Goal: Book appointment/travel/reservation

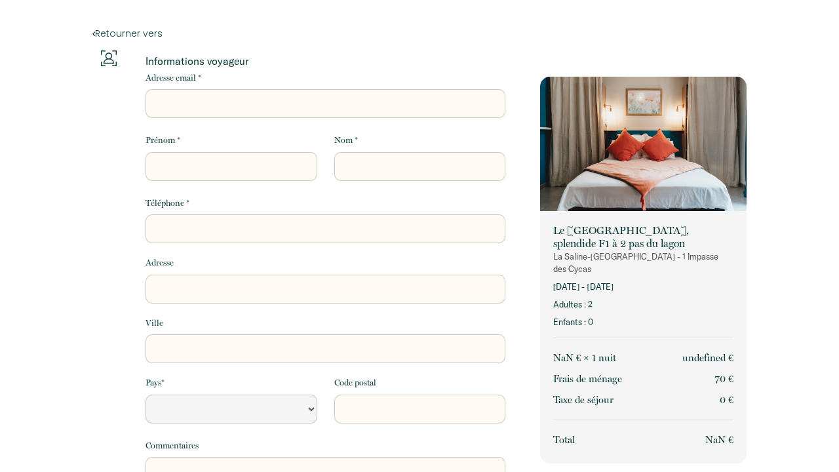
select select "Default select example"
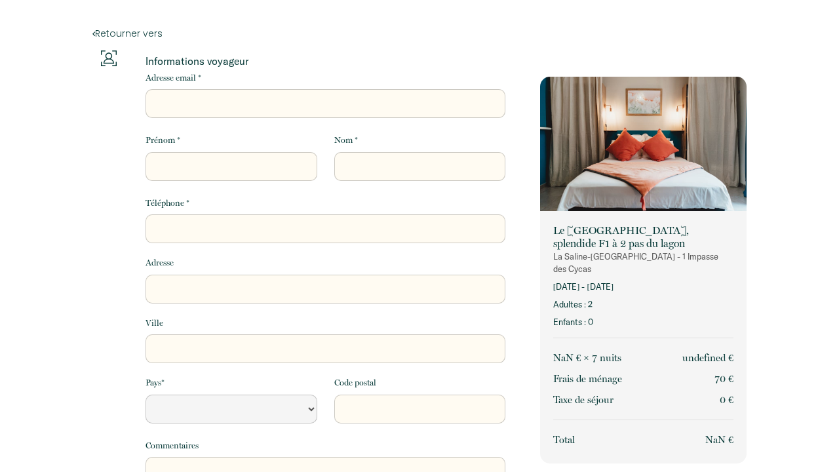
select select "Default select example"
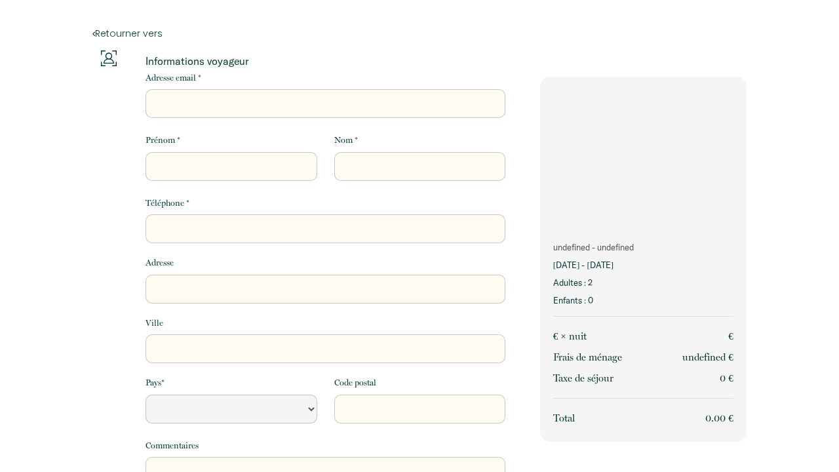
select select "Default select example"
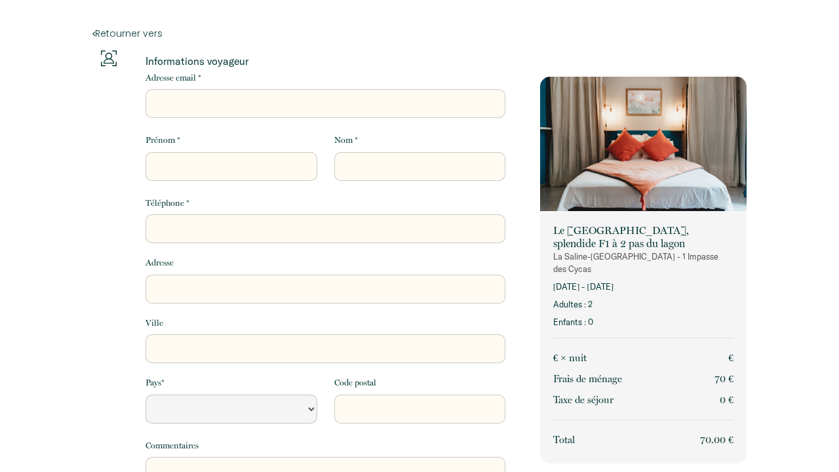
select select "Default select example"
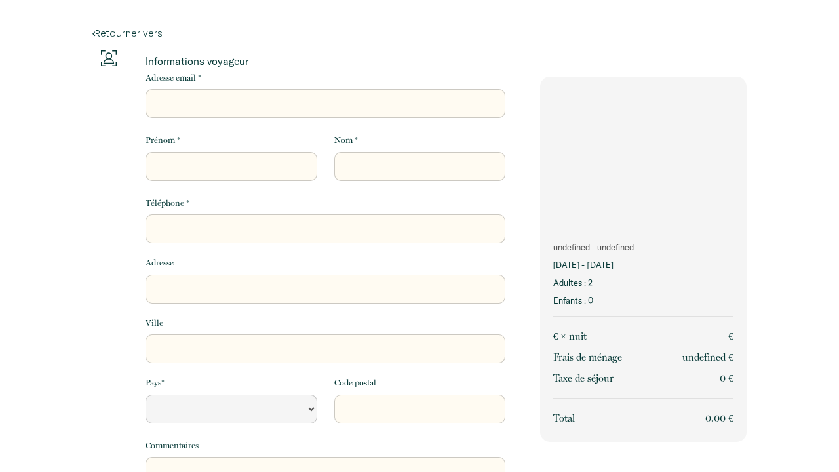
select select "Default select example"
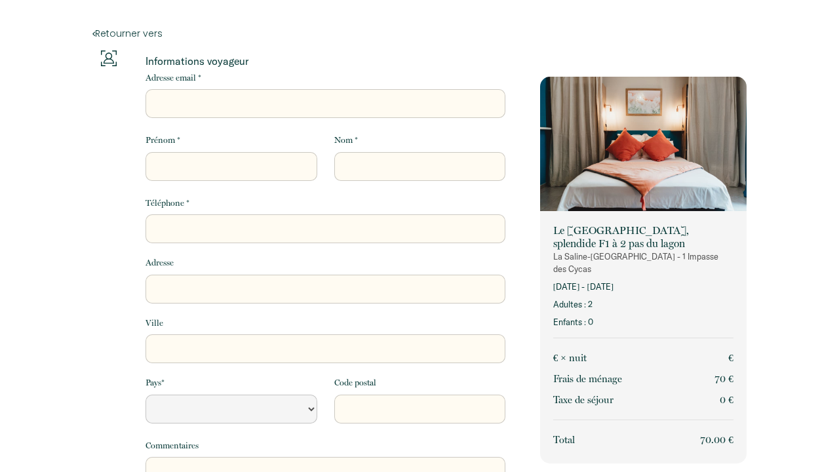
select select "Default select example"
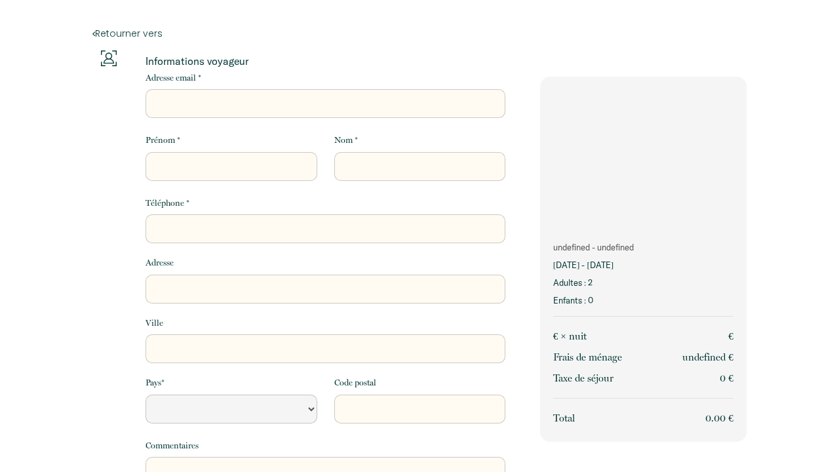
select select "Default select example"
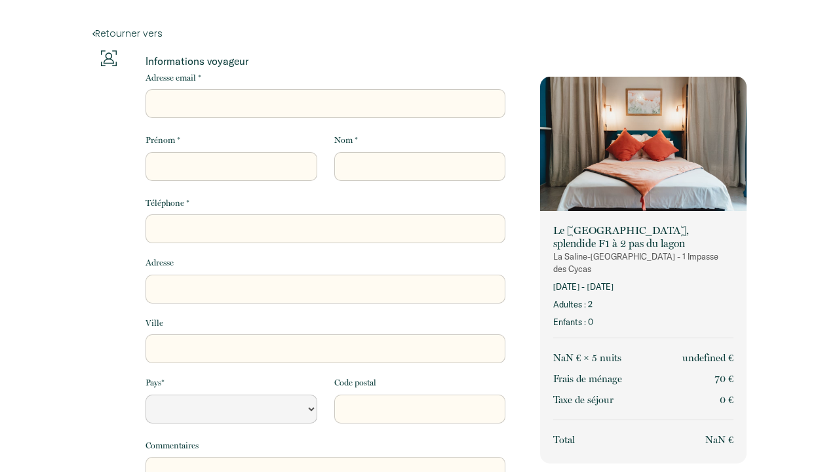
select select "Default select example"
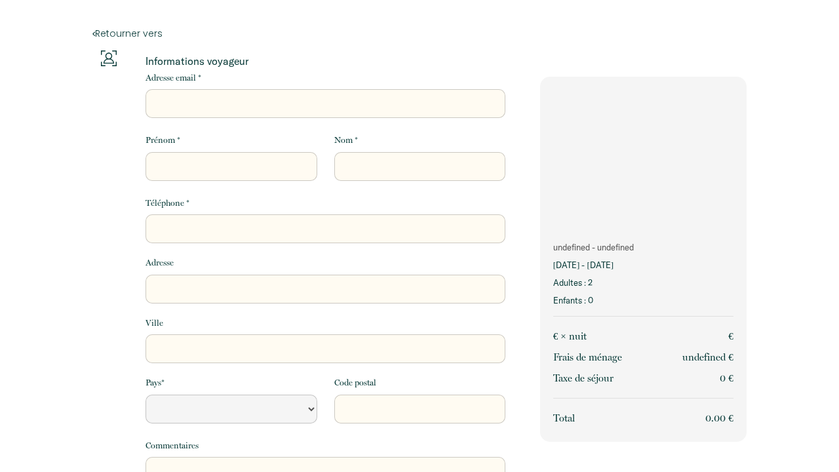
select select "Default select example"
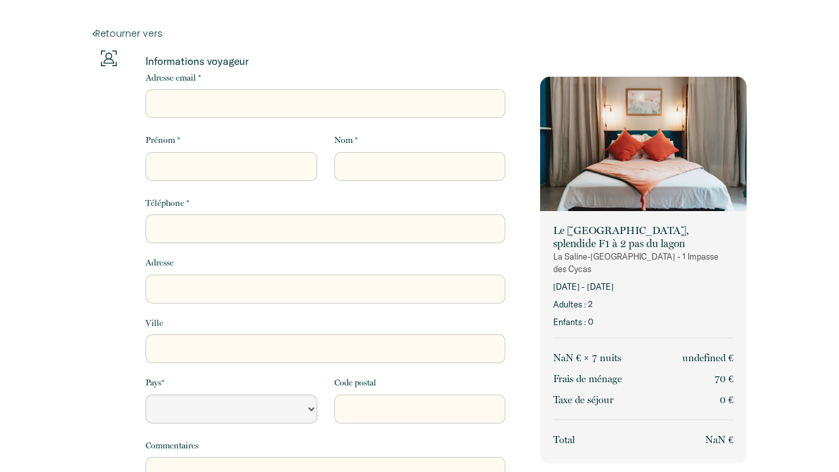
select select "Default select example"
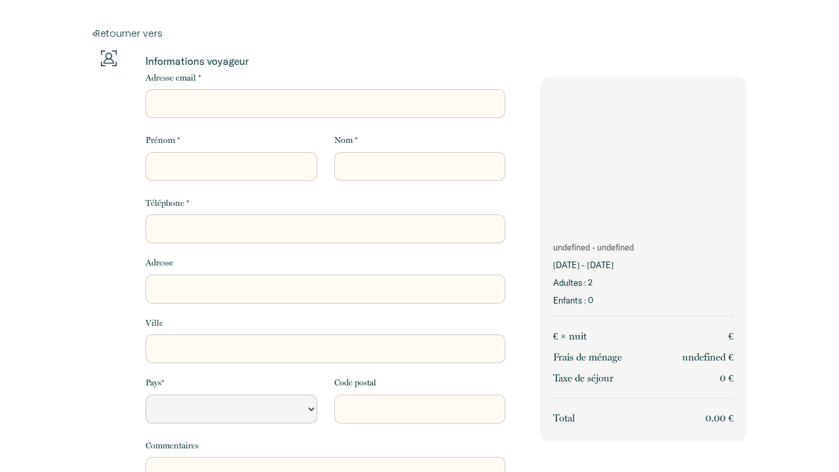
select select "Default select example"
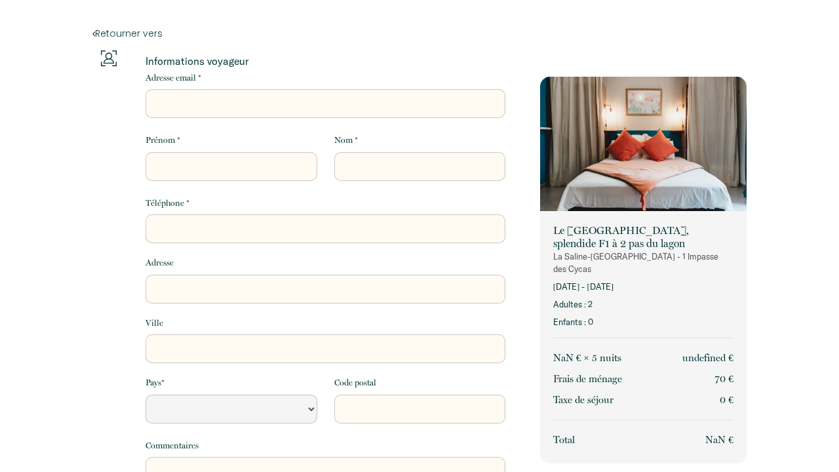
select select "Default select example"
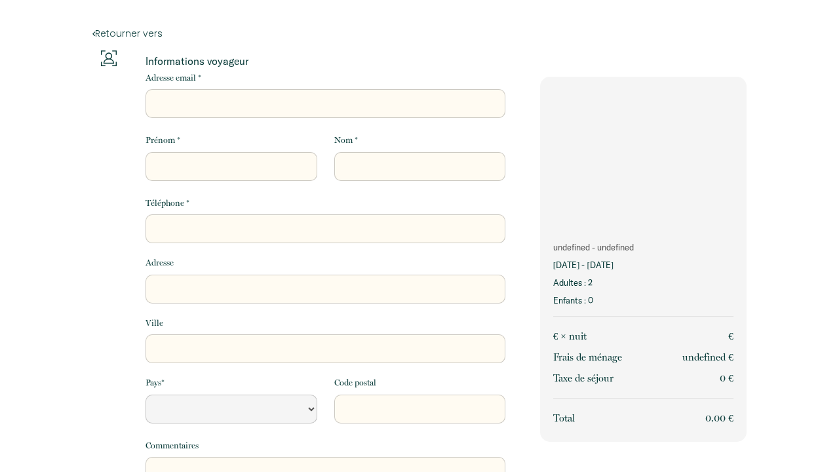
select select "Default select example"
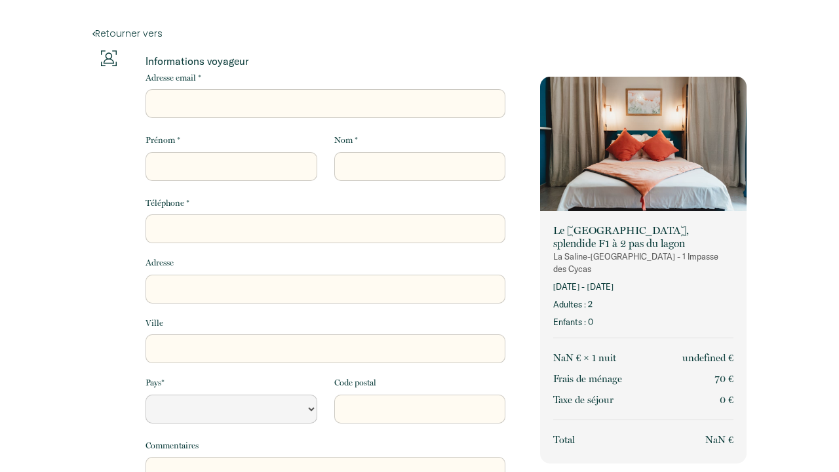
select select "Default select example"
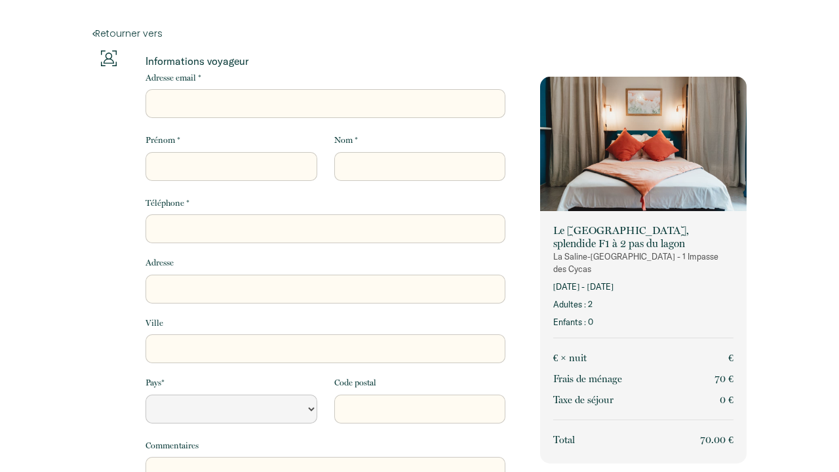
select select "Default select example"
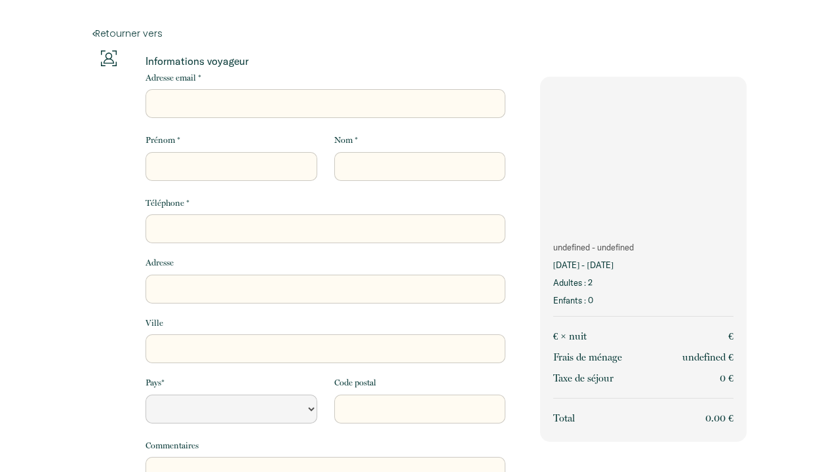
select select "Default select example"
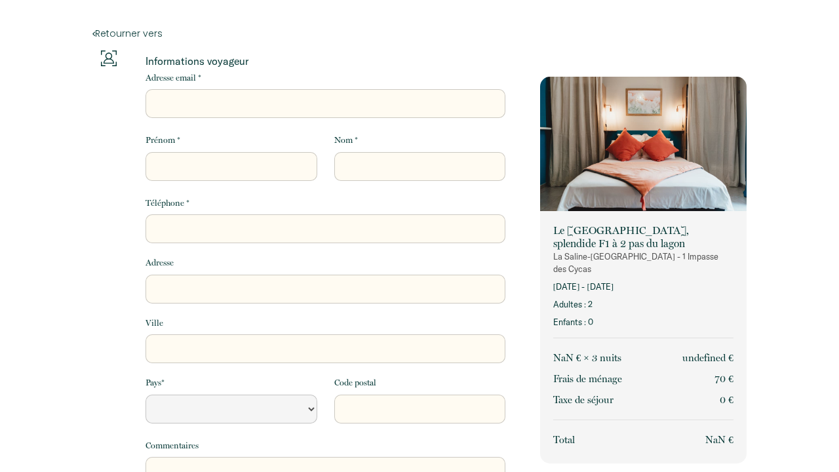
select select "Default select example"
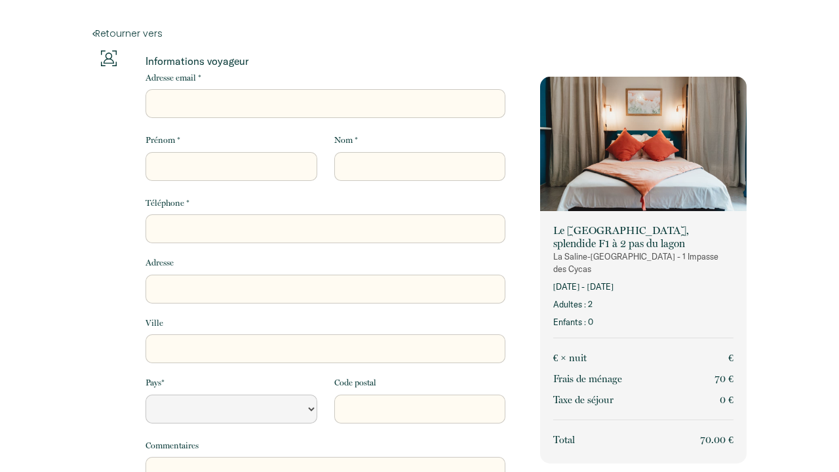
select select "Default select example"
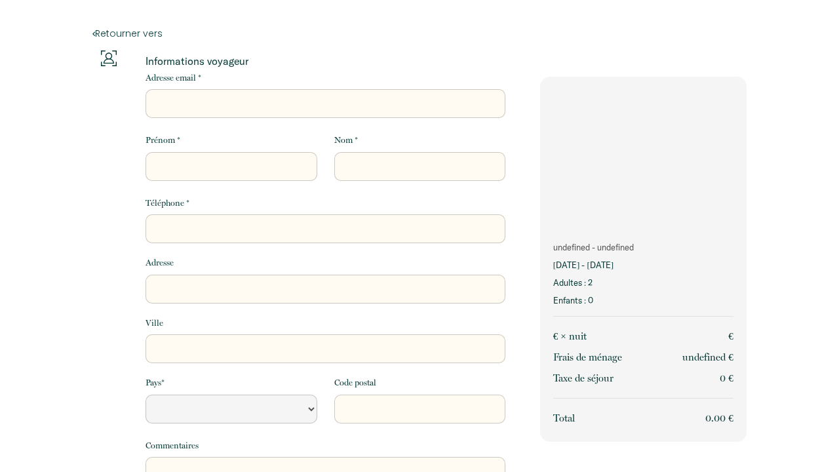
select select "Default select example"
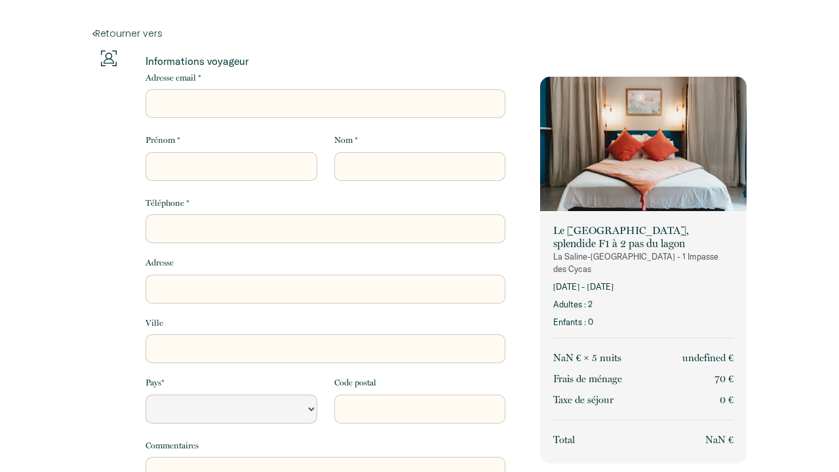
select select "Default select example"
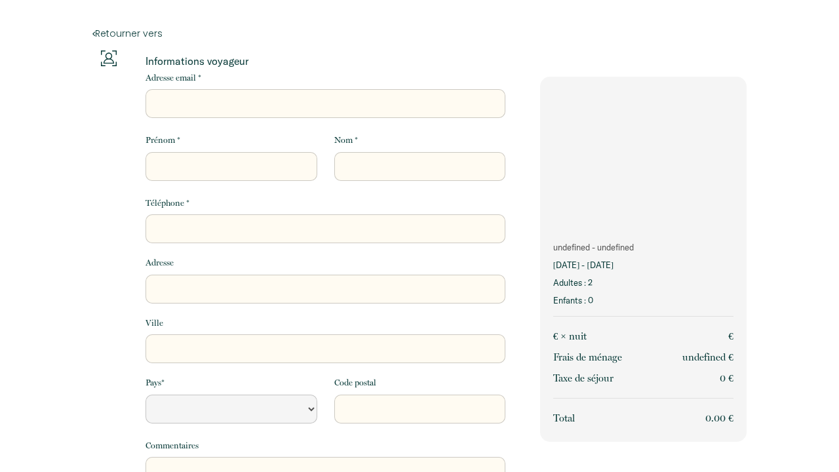
select select "Default select example"
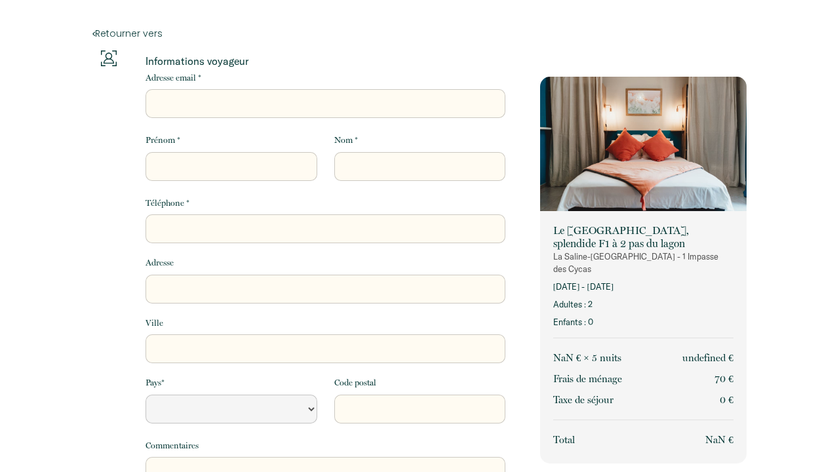
select select "Default select example"
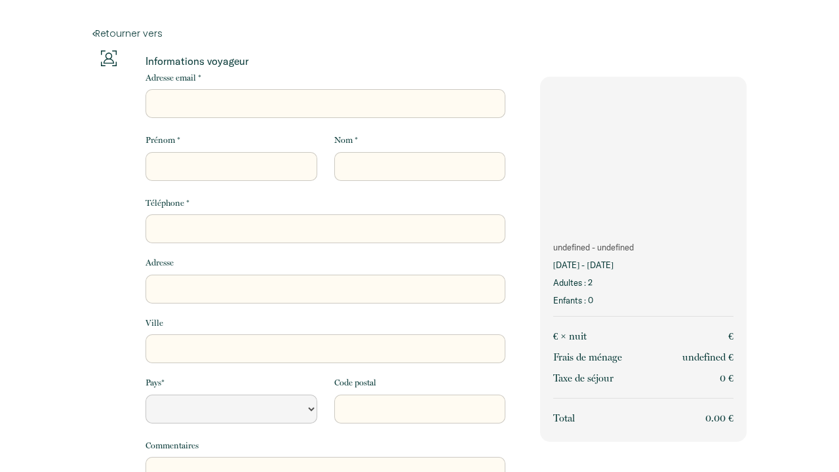
select select "Default select example"
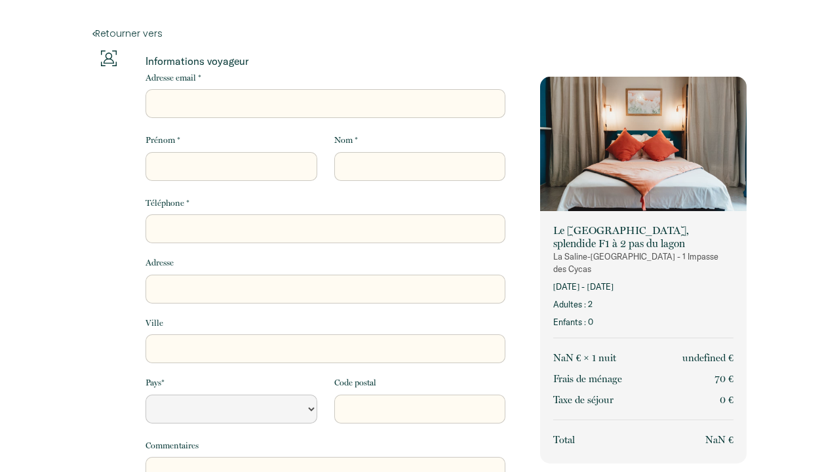
select select "Default select example"
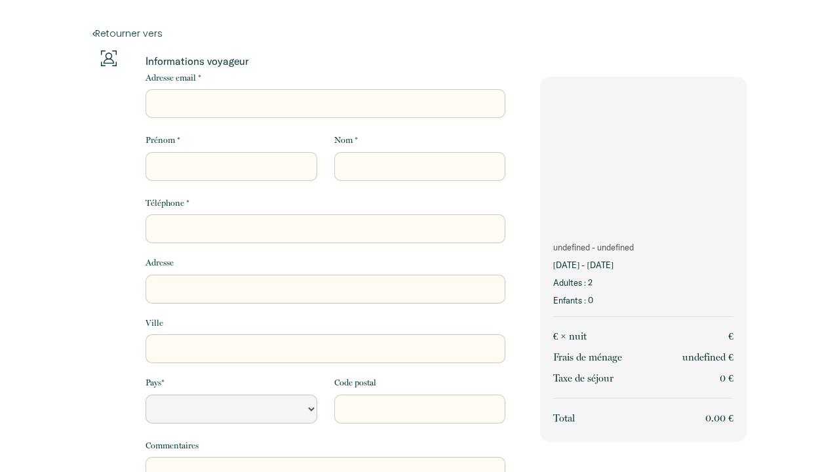
select select "Default select example"
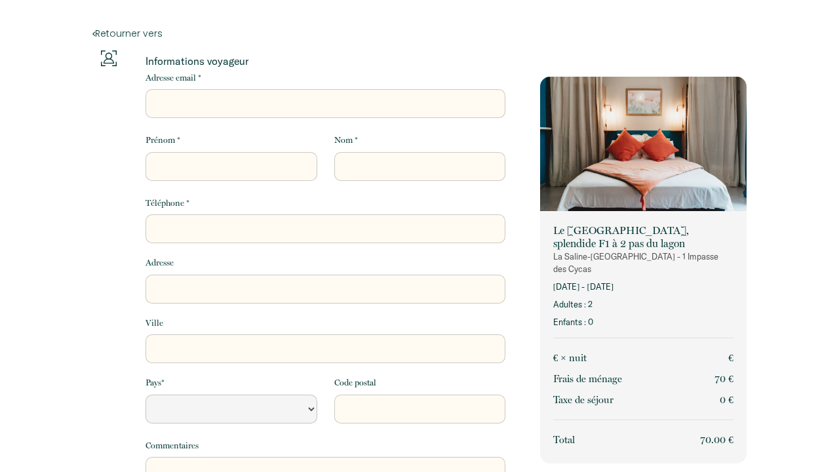
select select "Default select example"
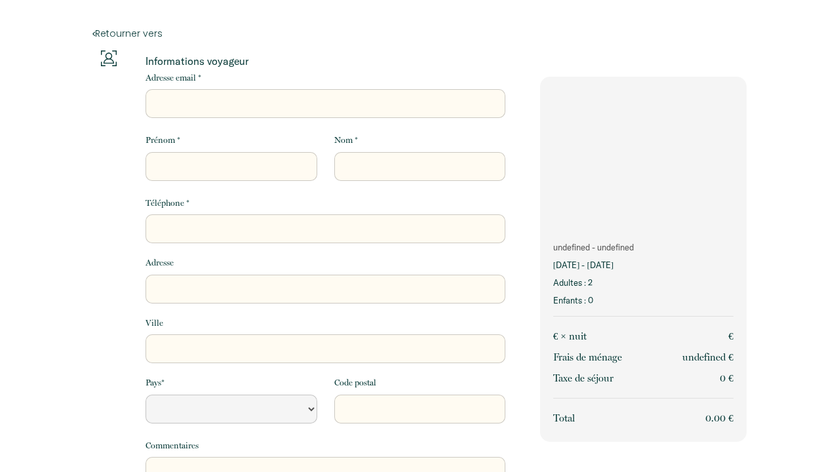
select select "Default select example"
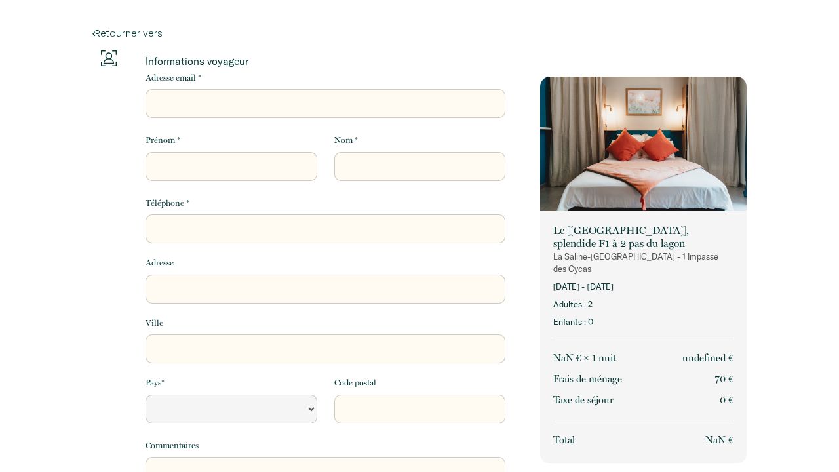
select select "Default select example"
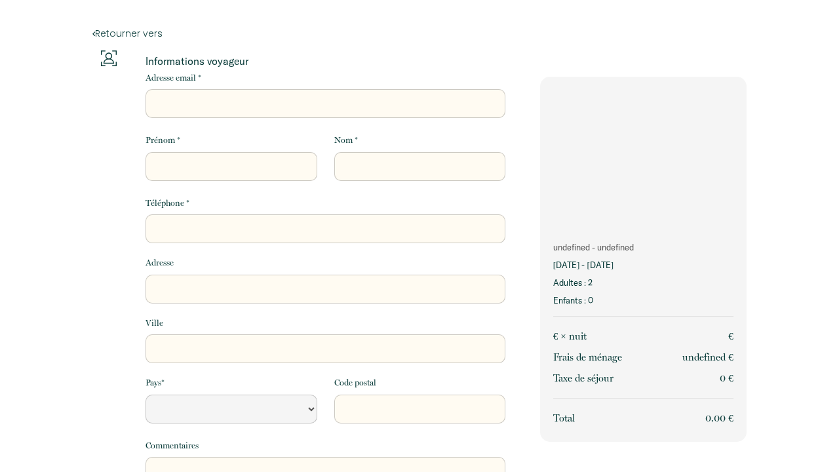
select select "Default select example"
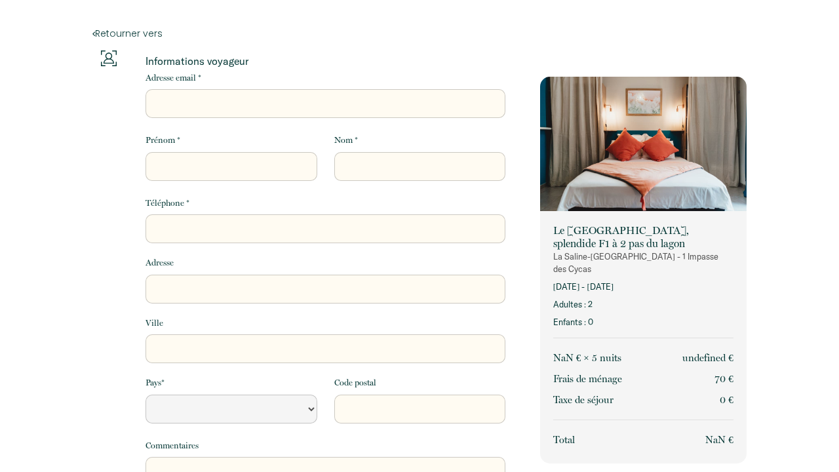
select select "Default select example"
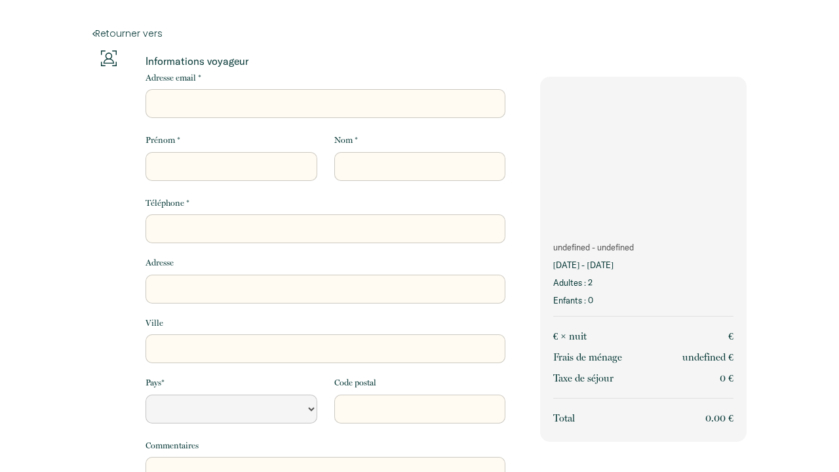
select select "Default select example"
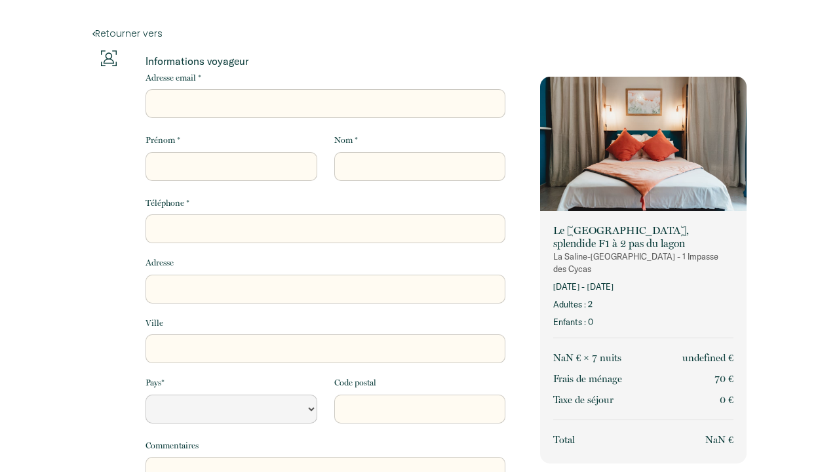
select select "Default select example"
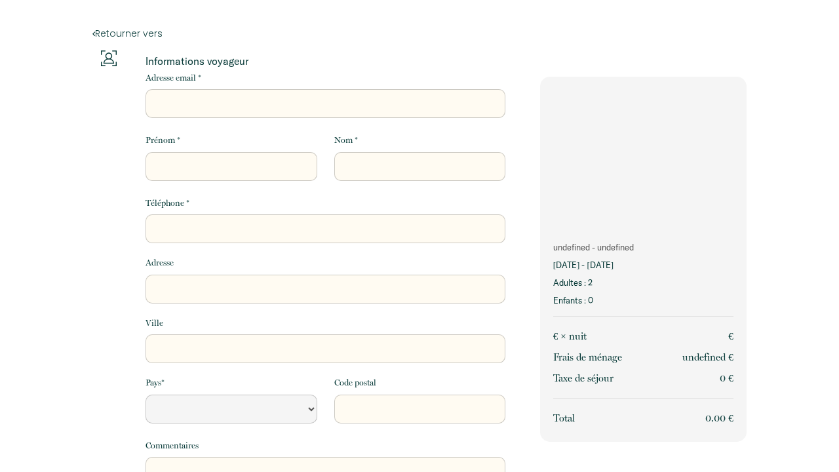
select select "Default select example"
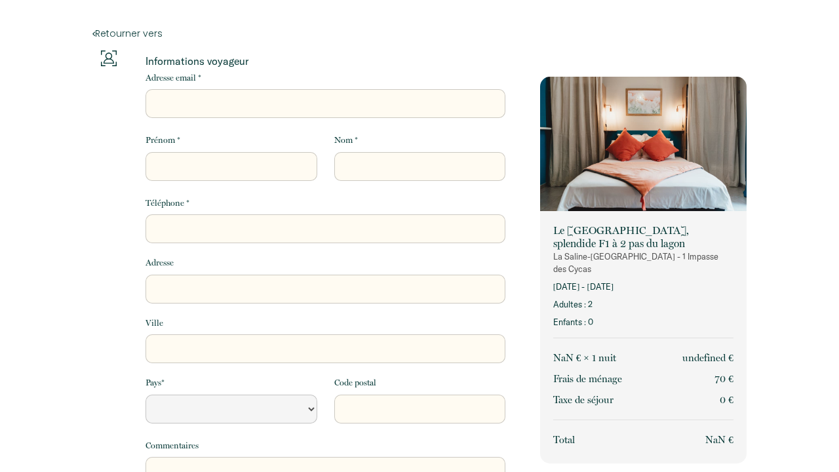
select select "Default select example"
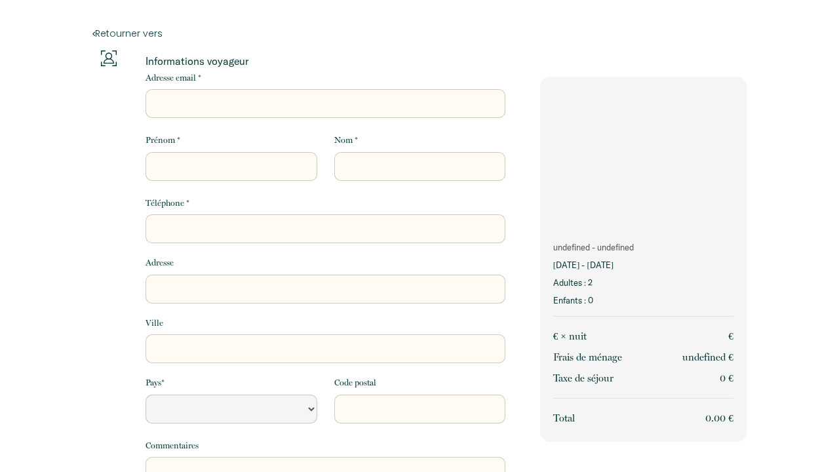
select select "Default select example"
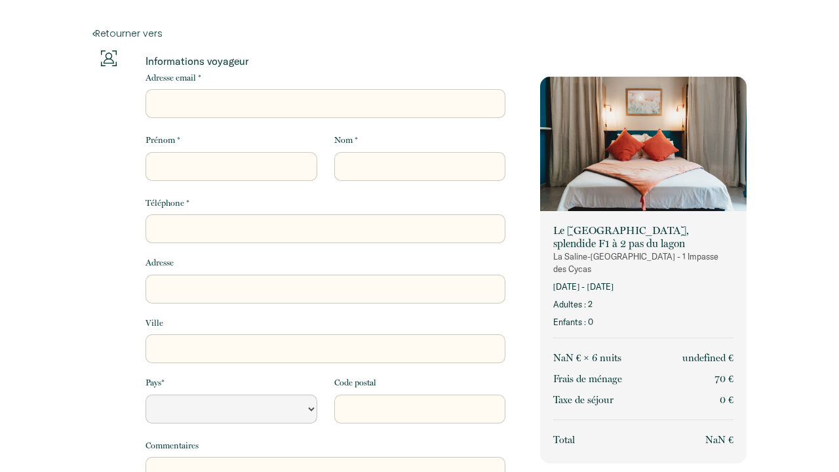
select select "Default select example"
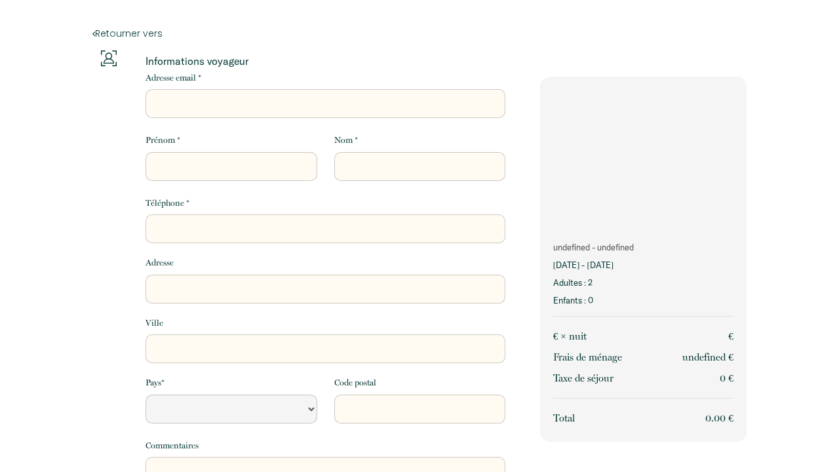
select select "Default select example"
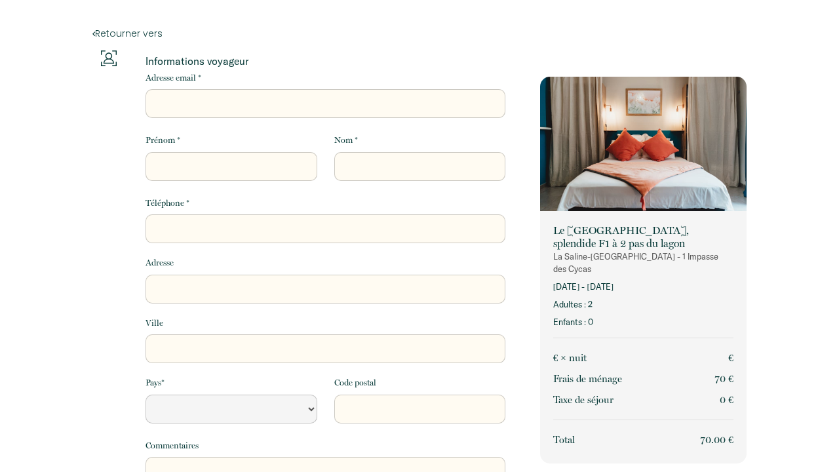
select select "Default select example"
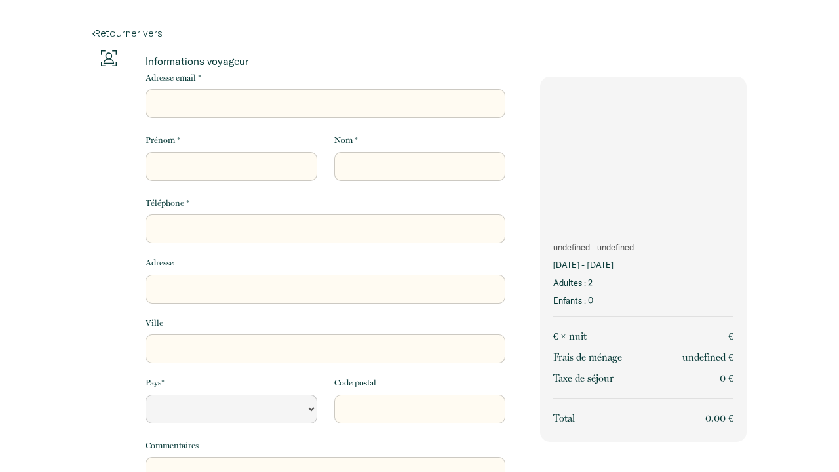
select select "Default select example"
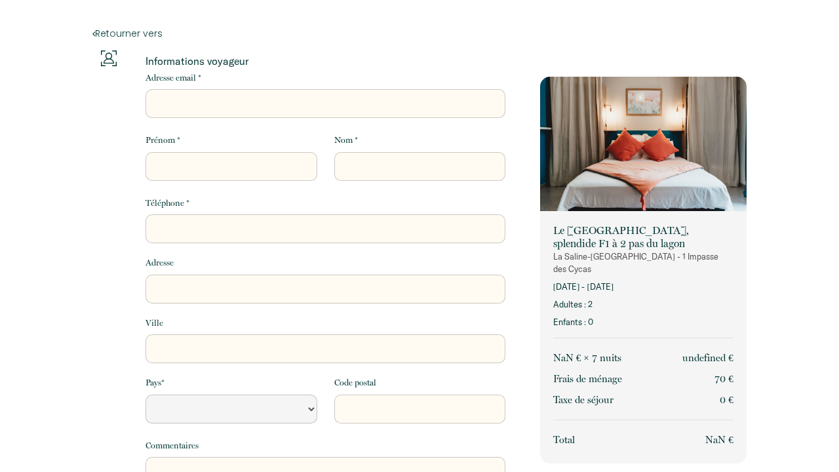
select select "Default select example"
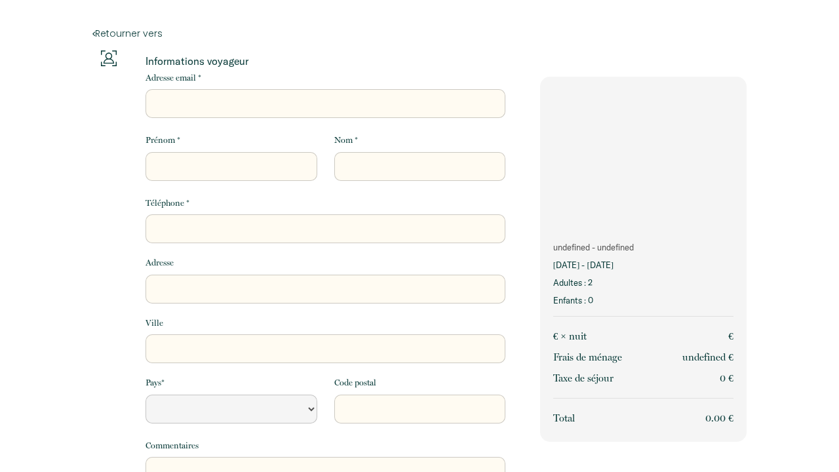
select select "Default select example"
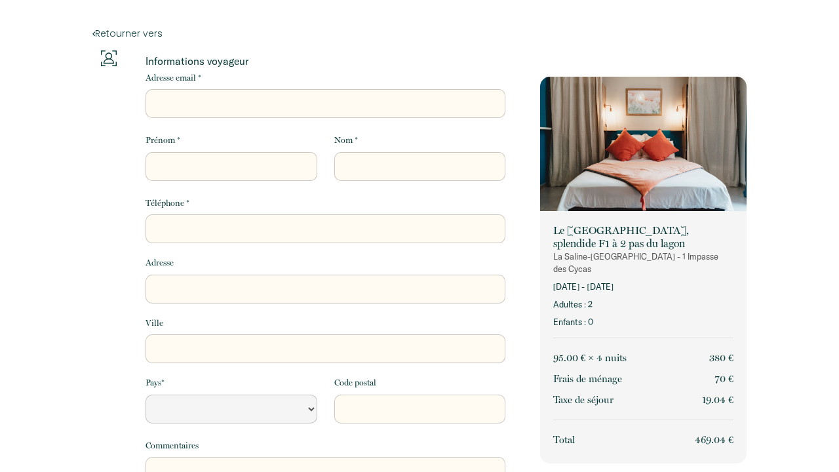
select select "Default select example"
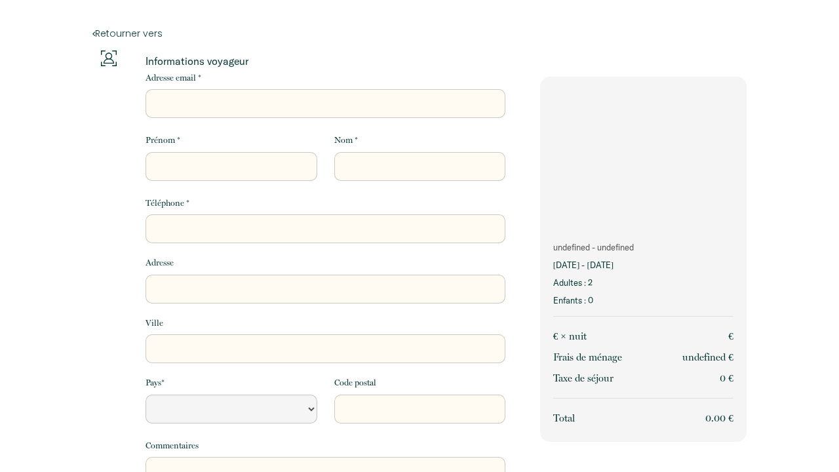
select select "Default select example"
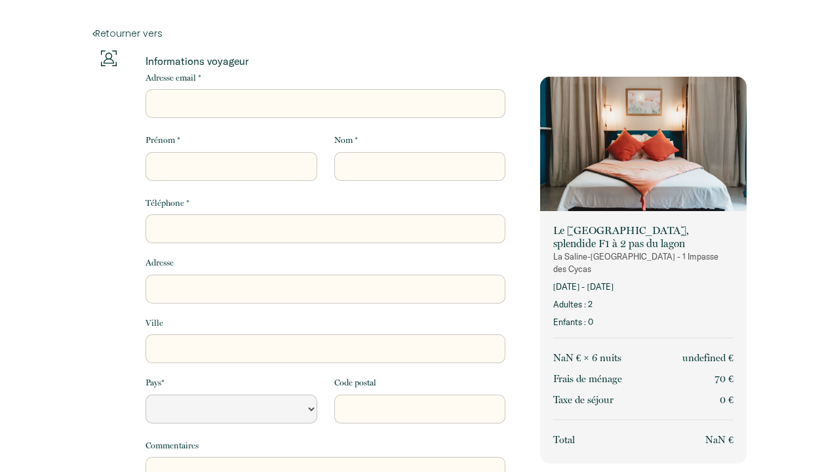
select select "Default select example"
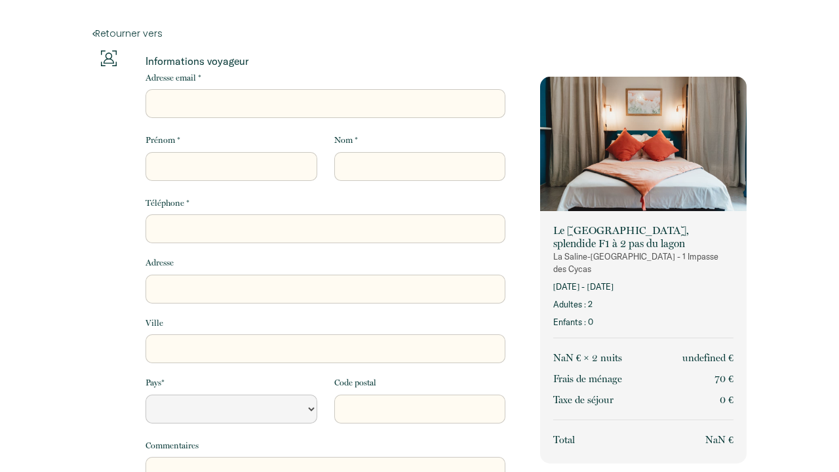
select select "Default select example"
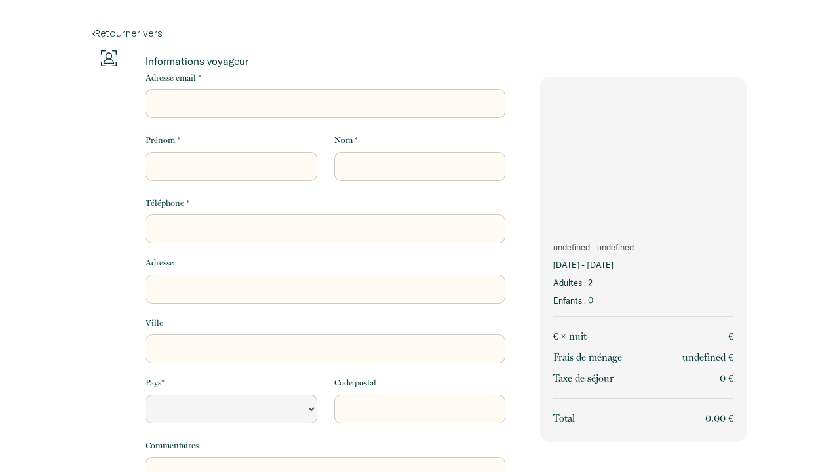
select select "Default select example"
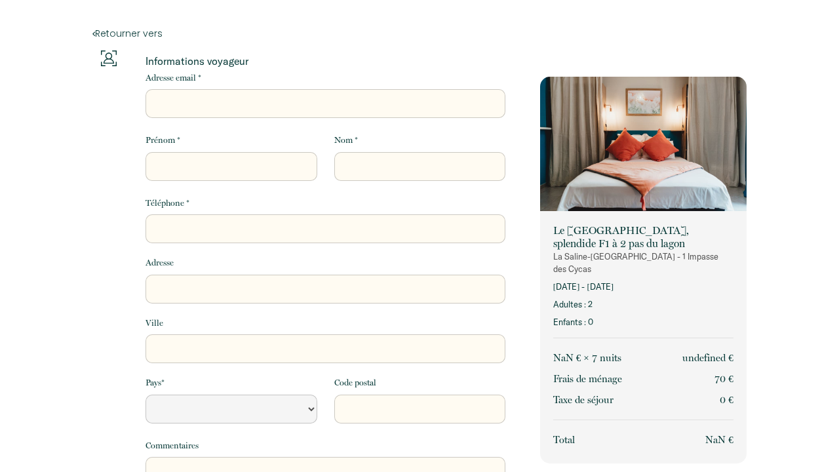
select select "Default select example"
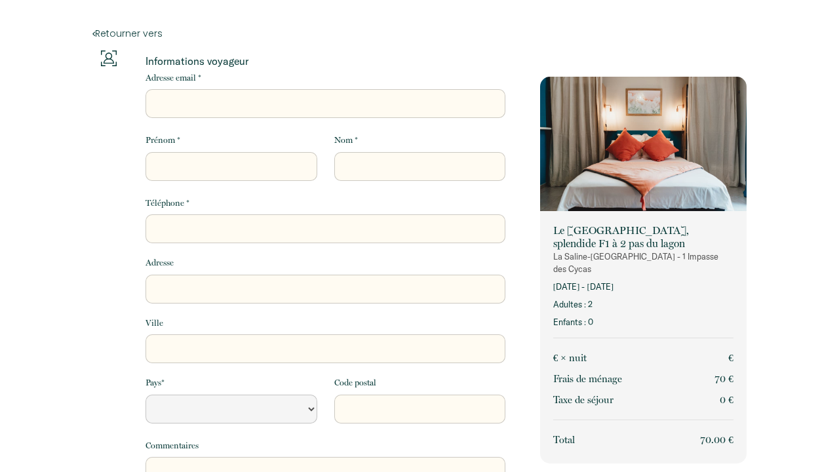
select select "Default select example"
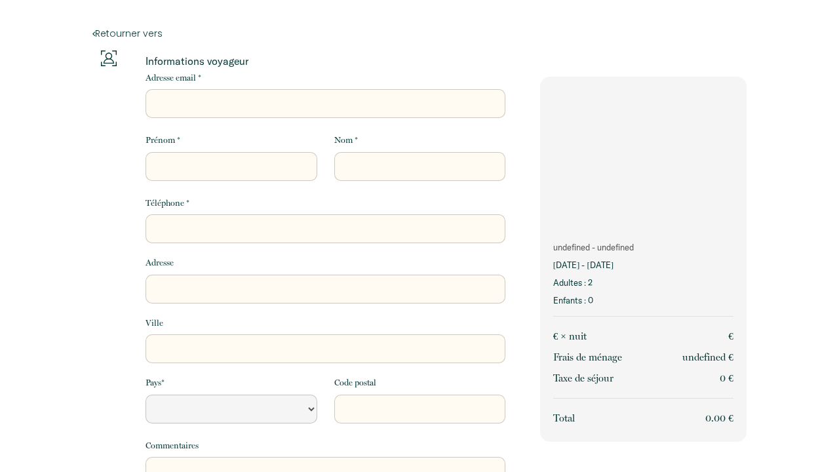
select select "Default select example"
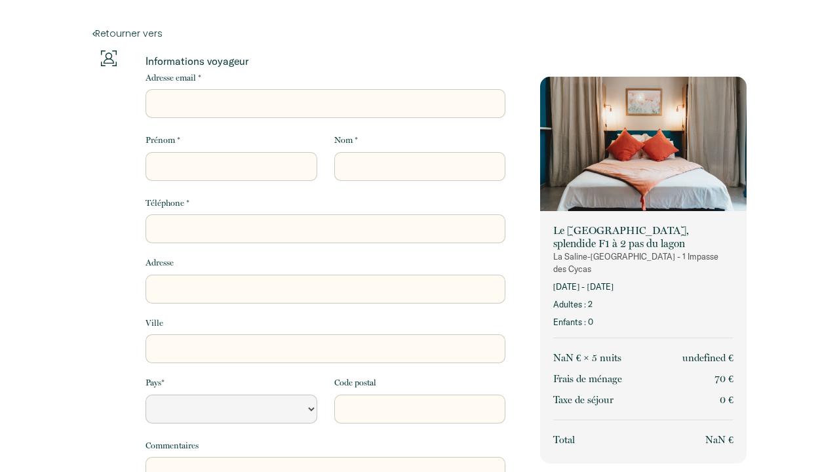
select select "Default select example"
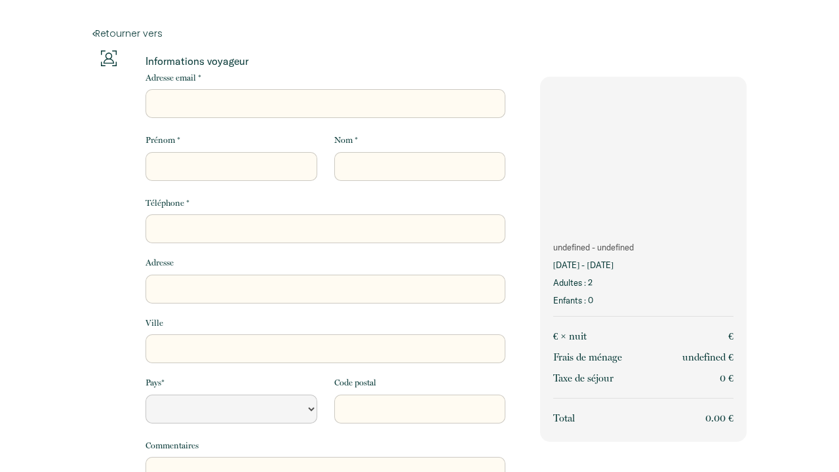
select select "Default select example"
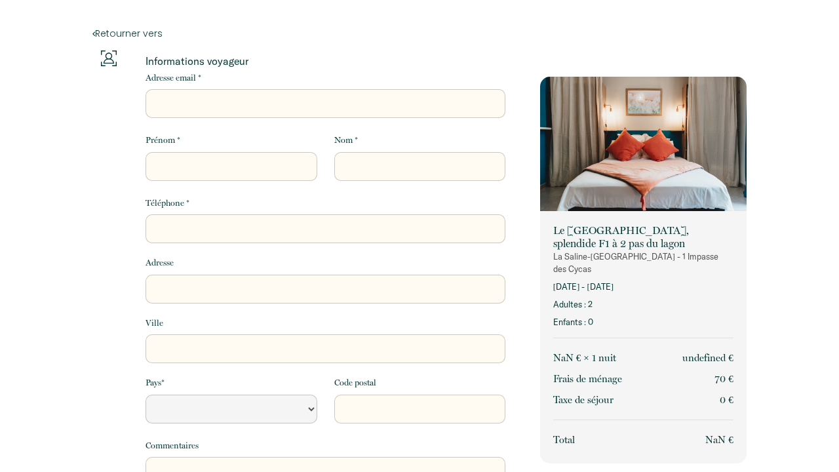
select select "Default select example"
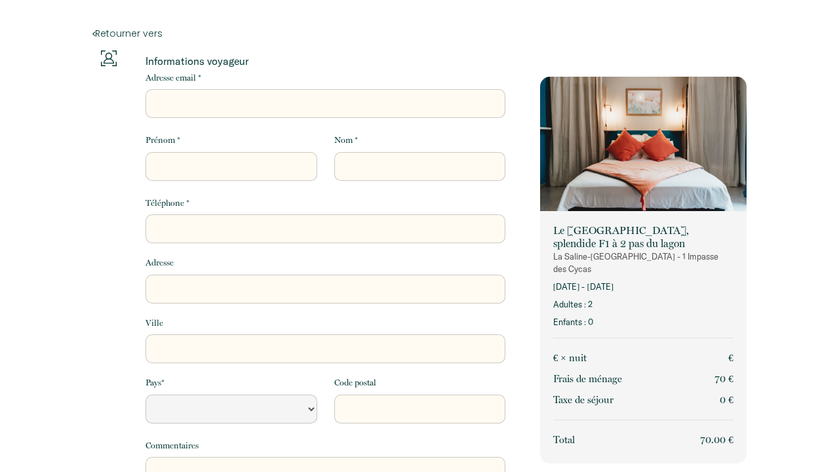
select select "Default select example"
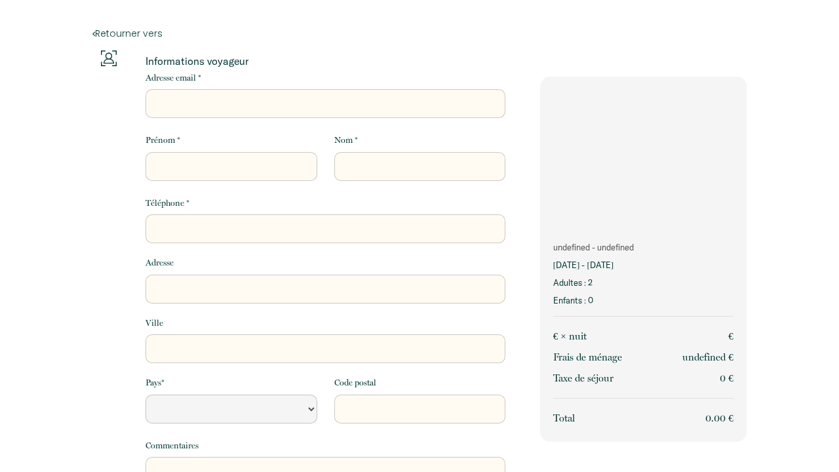
select select "Default select example"
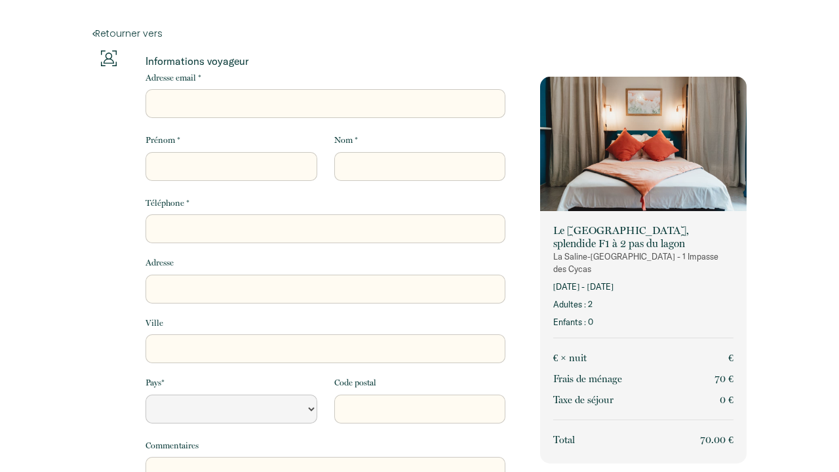
select select "Default select example"
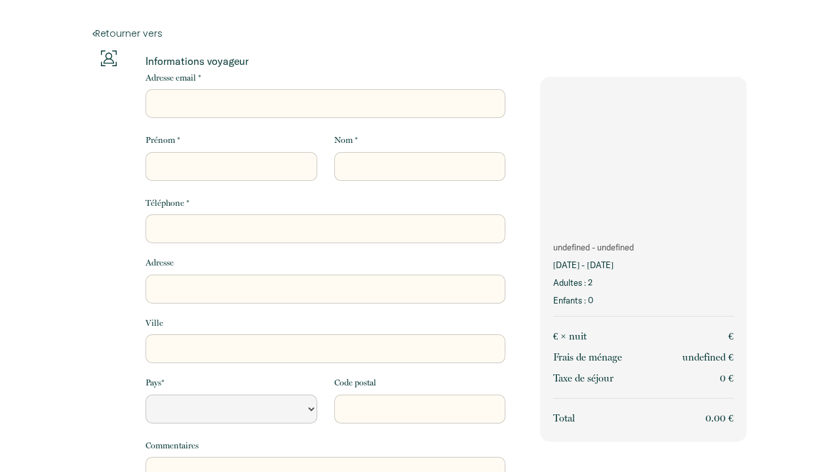
select select "Default select example"
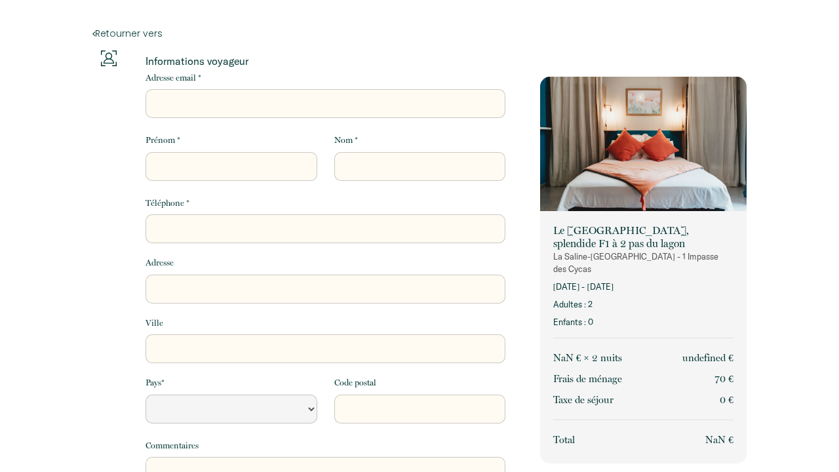
select select "Default select example"
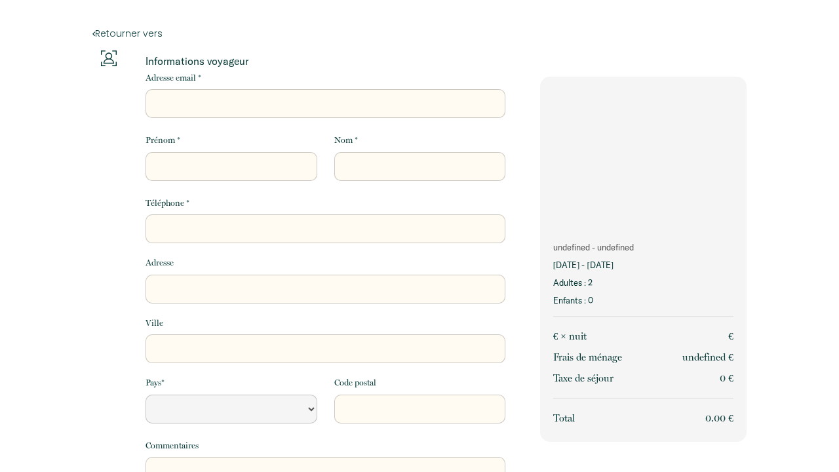
select select "Default select example"
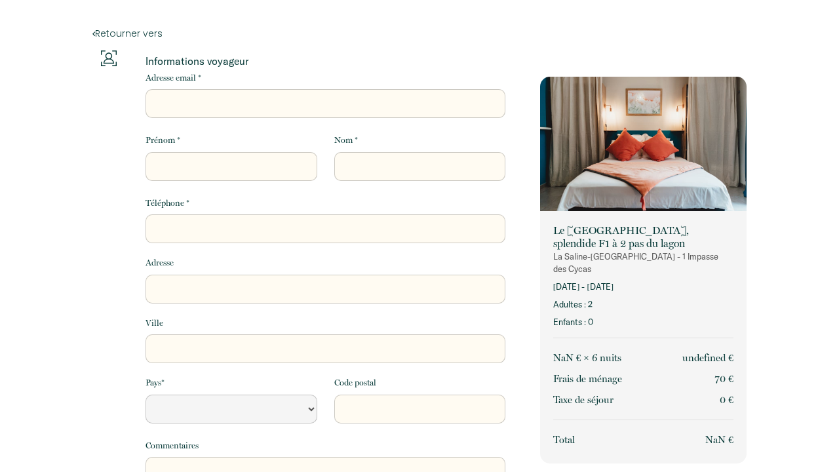
select select "Default select example"
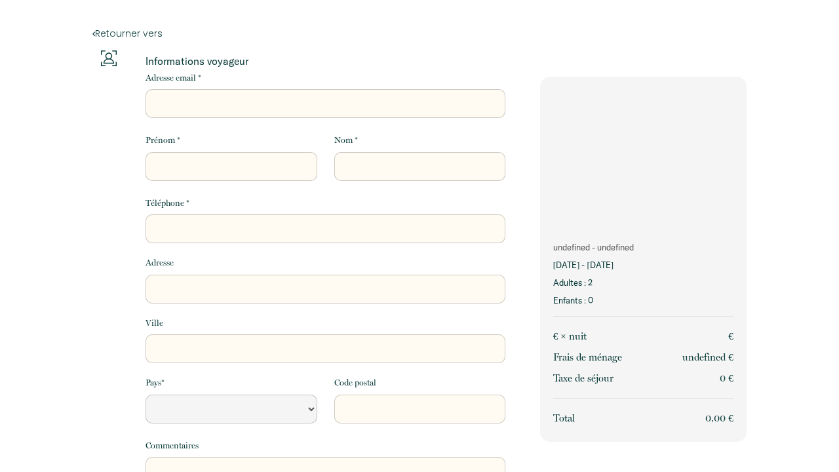
select select "Default select example"
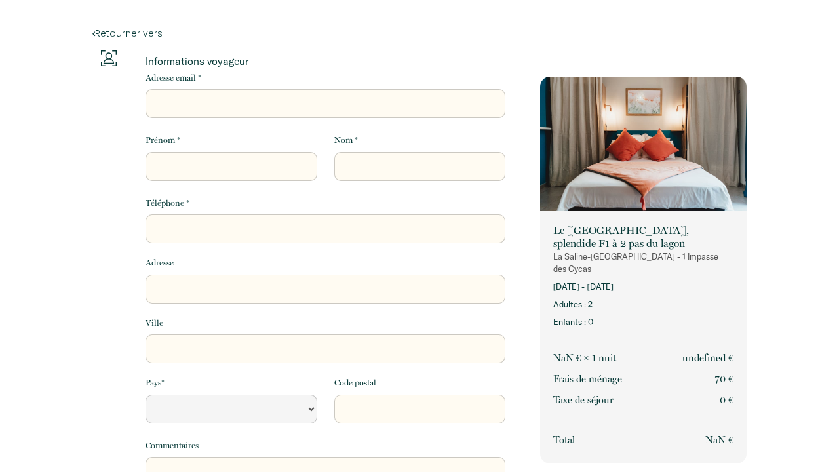
select select "Default select example"
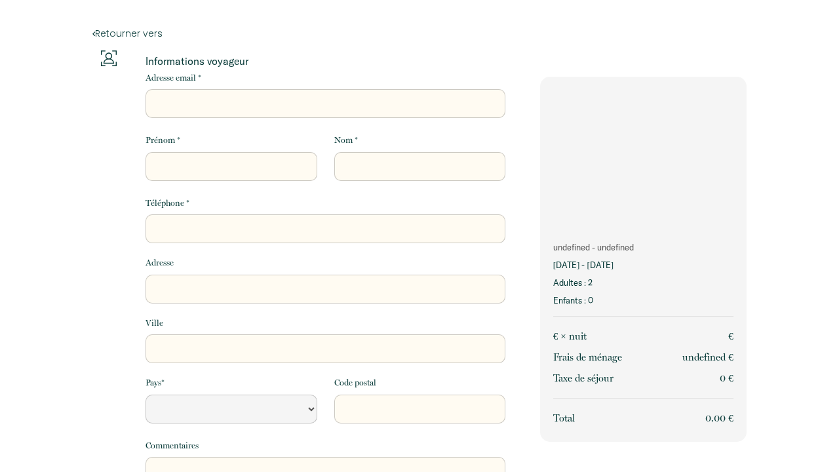
select select "Default select example"
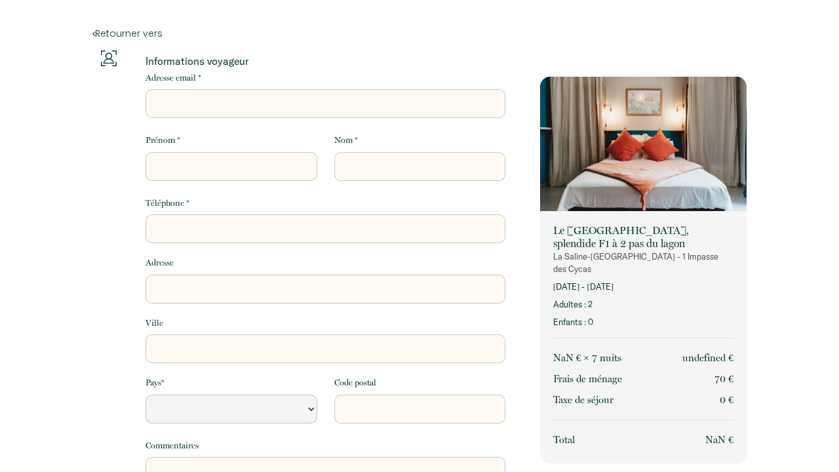
select select "Default select example"
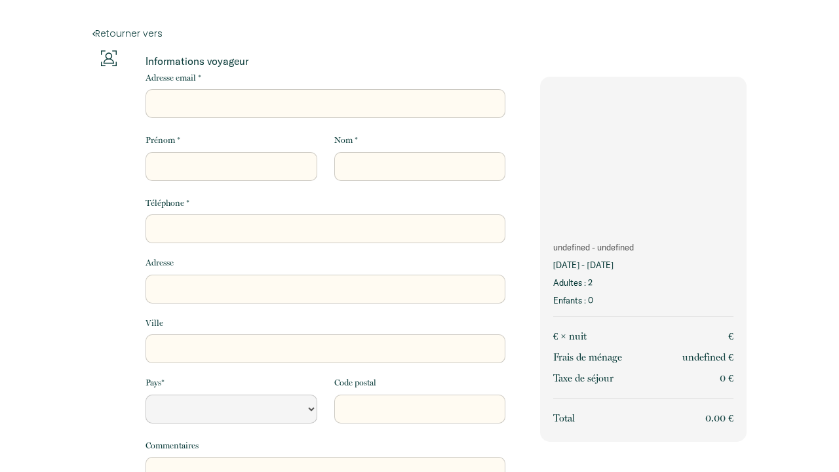
select select "Default select example"
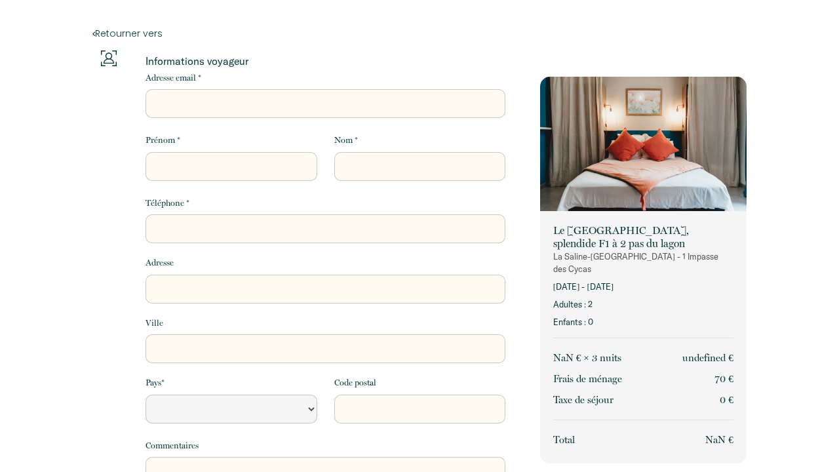
select select "Default select example"
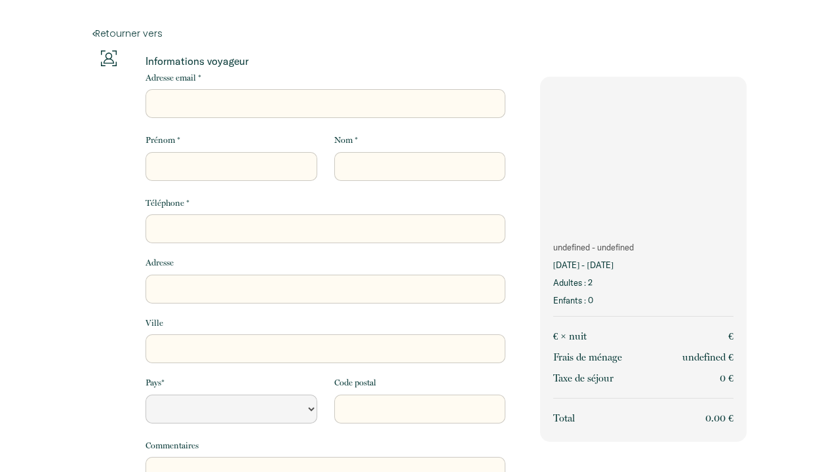
select select "Default select example"
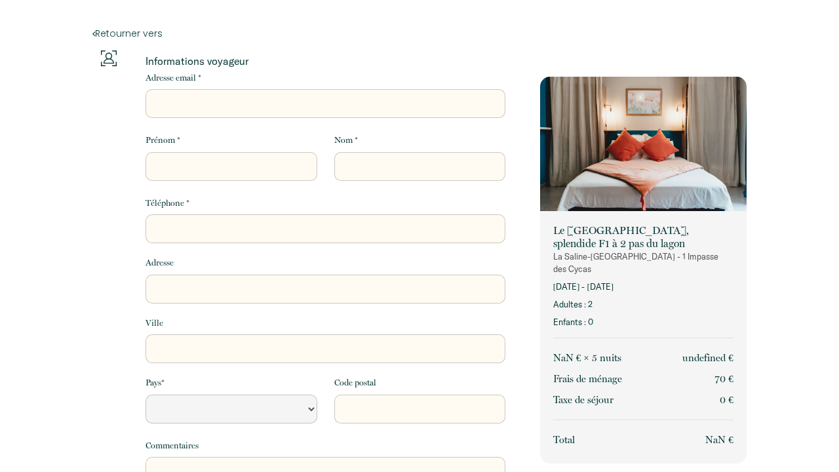
select select "Default select example"
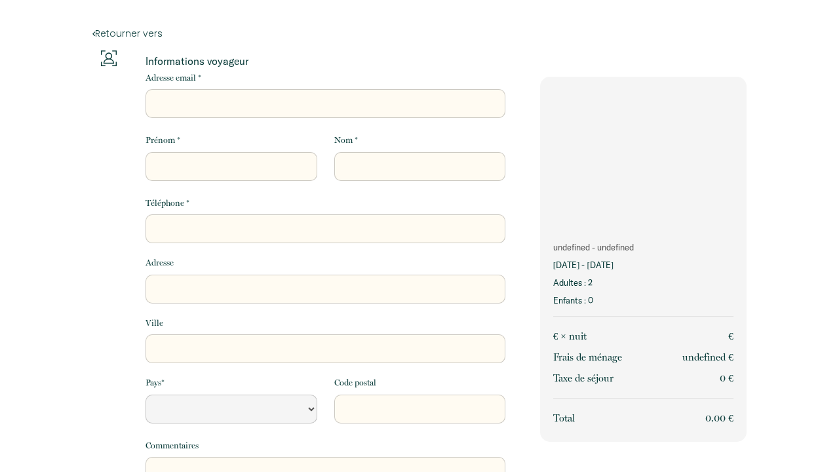
select select "Default select example"
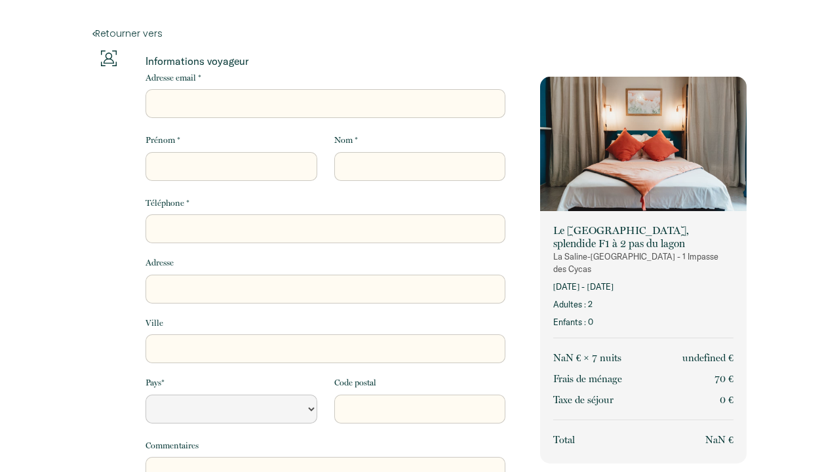
select select "Default select example"
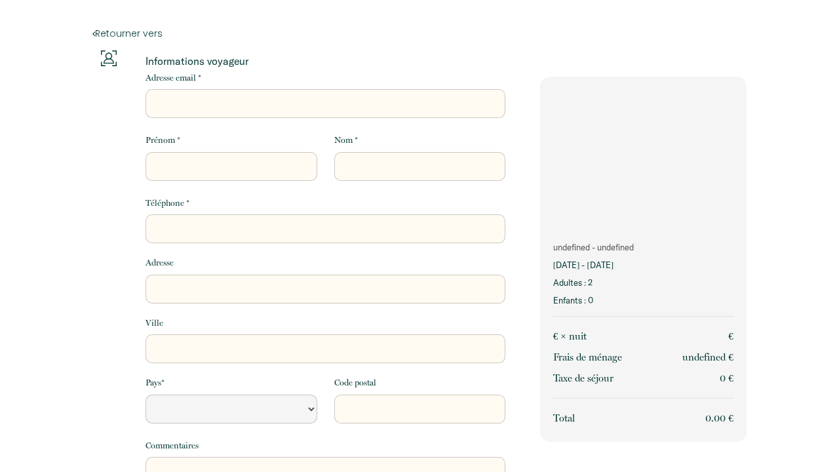
select select "Default select example"
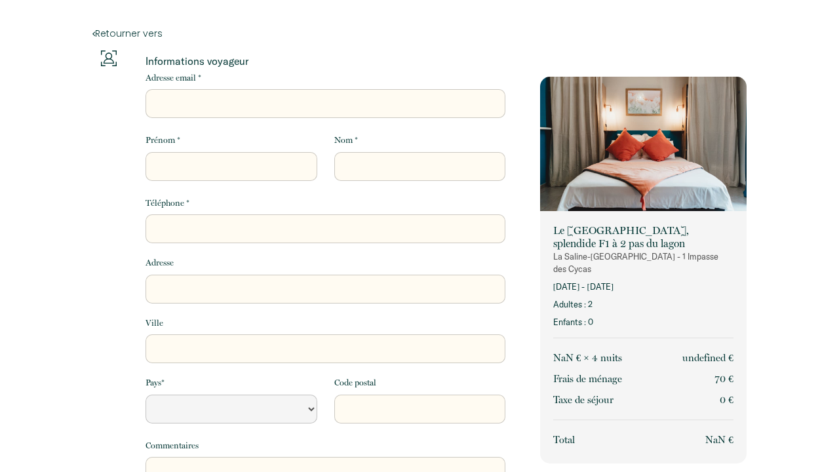
select select "Default select example"
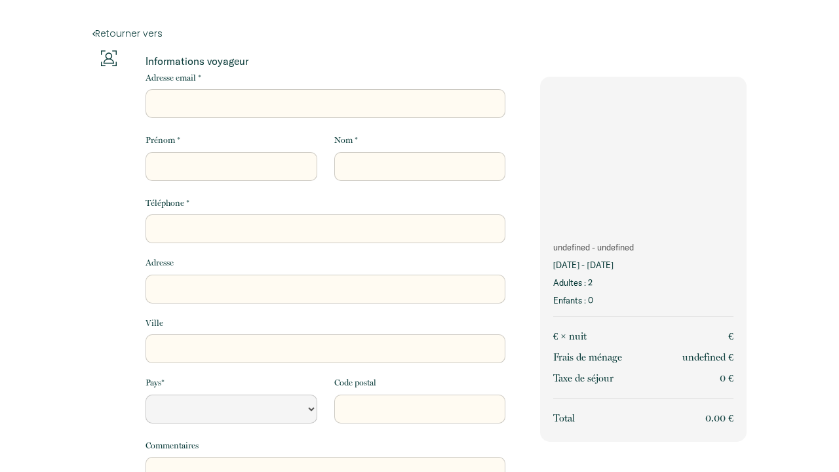
select select "Default select example"
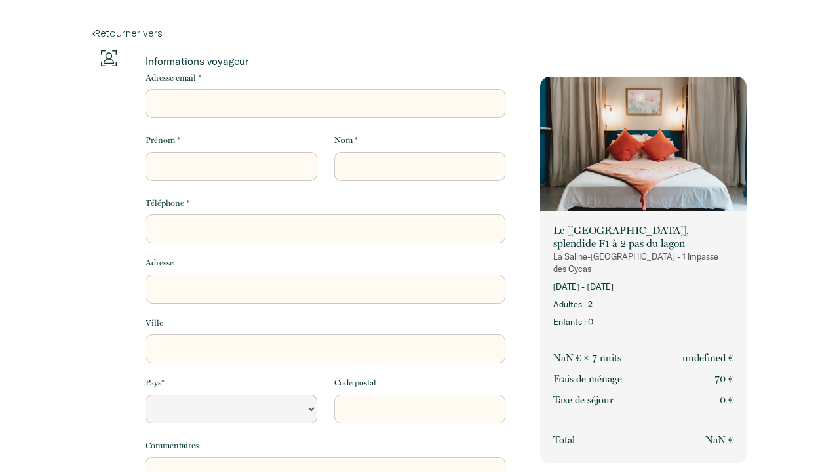
select select "Default select example"
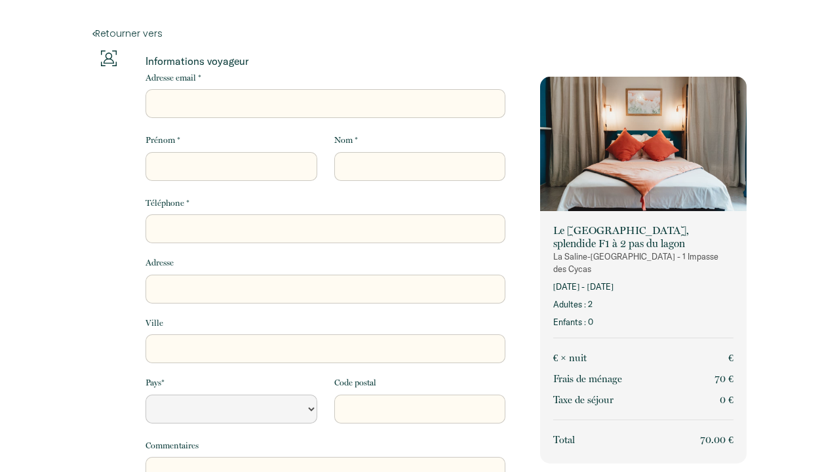
select select "Default select example"
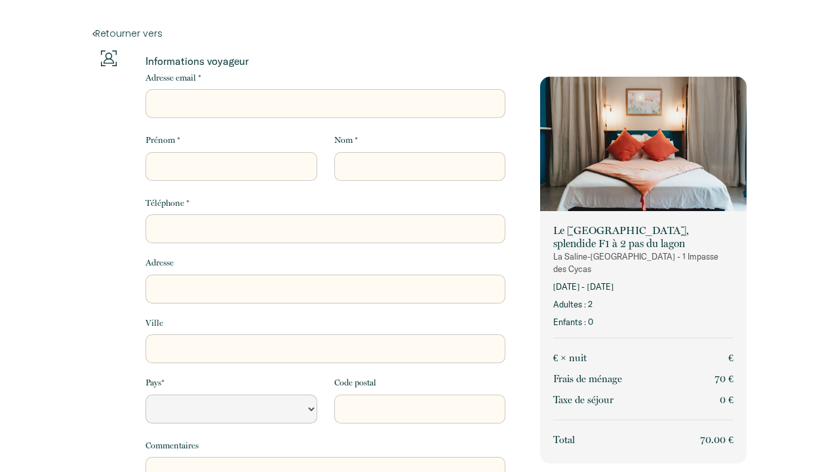
select select "Default select example"
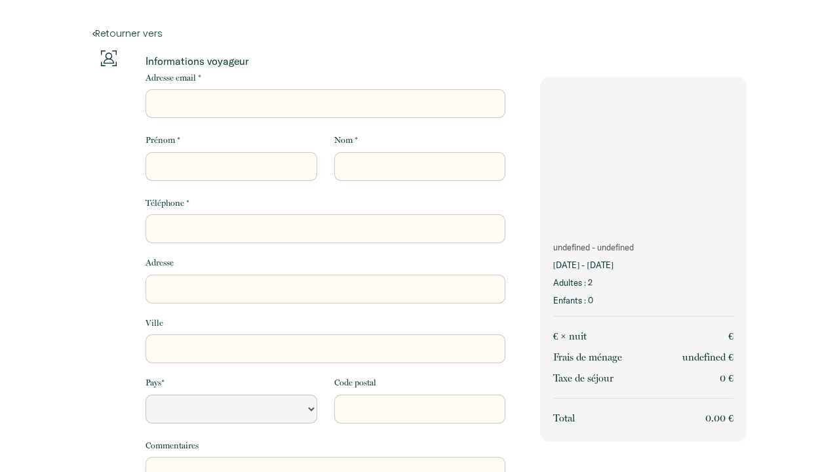
select select "Default select example"
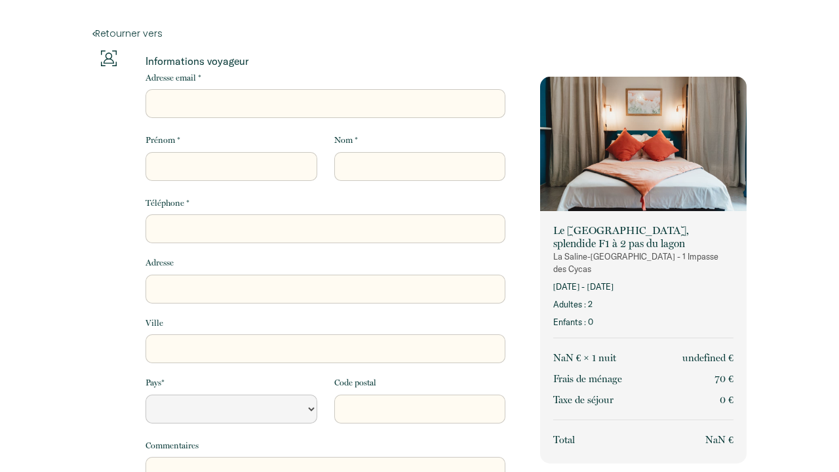
select select "Default select example"
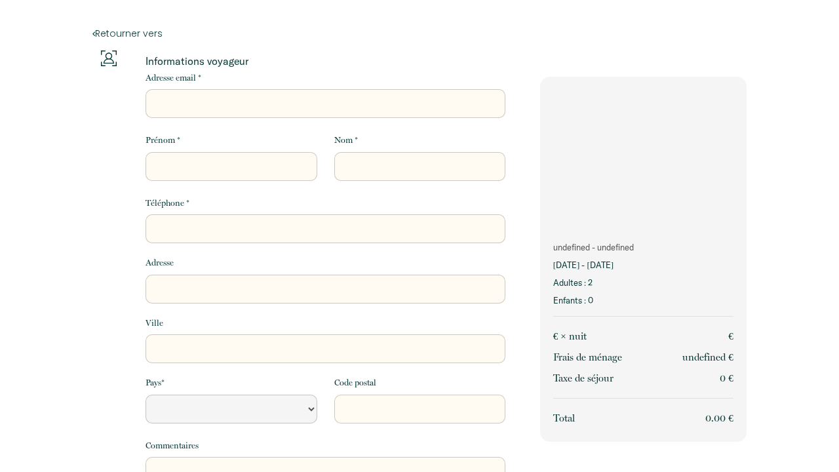
select select "Default select example"
